Goal: Information Seeking & Learning: Learn about a topic

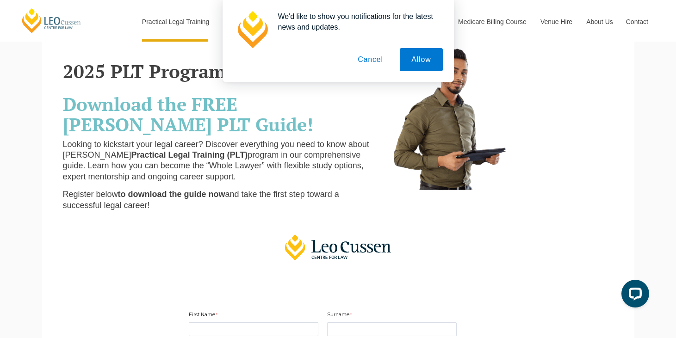
click at [362, 59] on button "Cancel" at bounding box center [370, 59] width 49 height 23
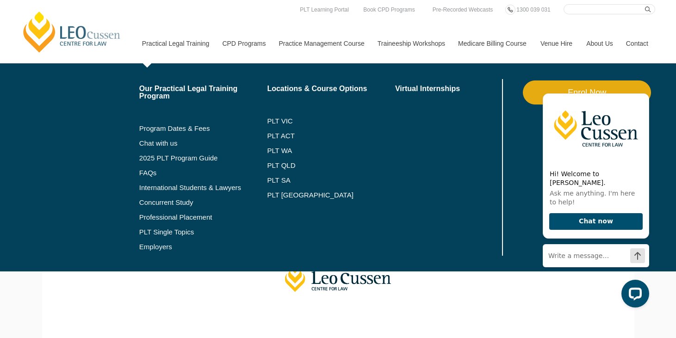
click at [272, 202] on li "PLT [GEOGRAPHIC_DATA]" at bounding box center [331, 195] width 128 height 15
click at [272, 193] on link "PLT [GEOGRAPHIC_DATA]" at bounding box center [331, 194] width 128 height 7
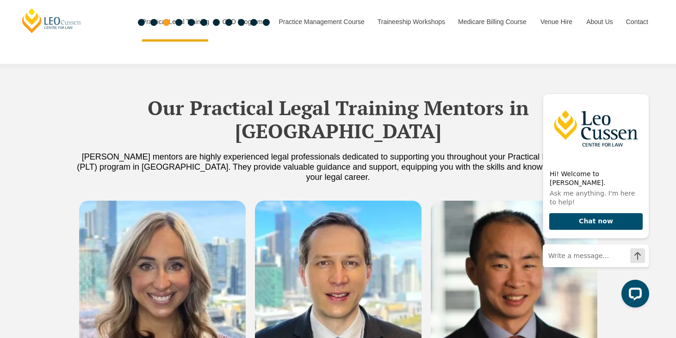
scroll to position [2412, 0]
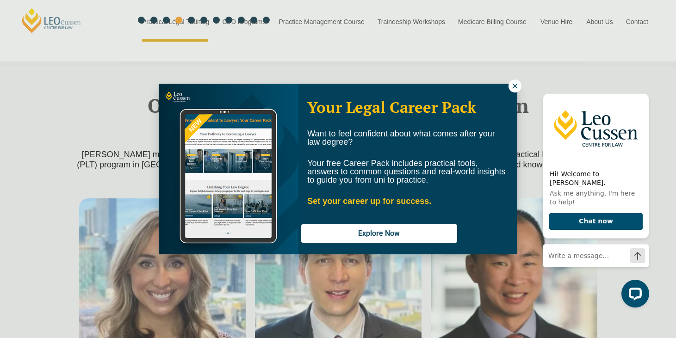
click at [514, 83] on icon at bounding box center [515, 86] width 8 height 8
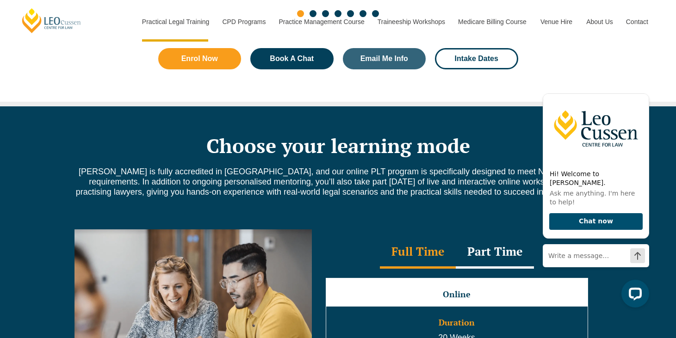
scroll to position [691, 0]
